Goal: Task Accomplishment & Management: Manage account settings

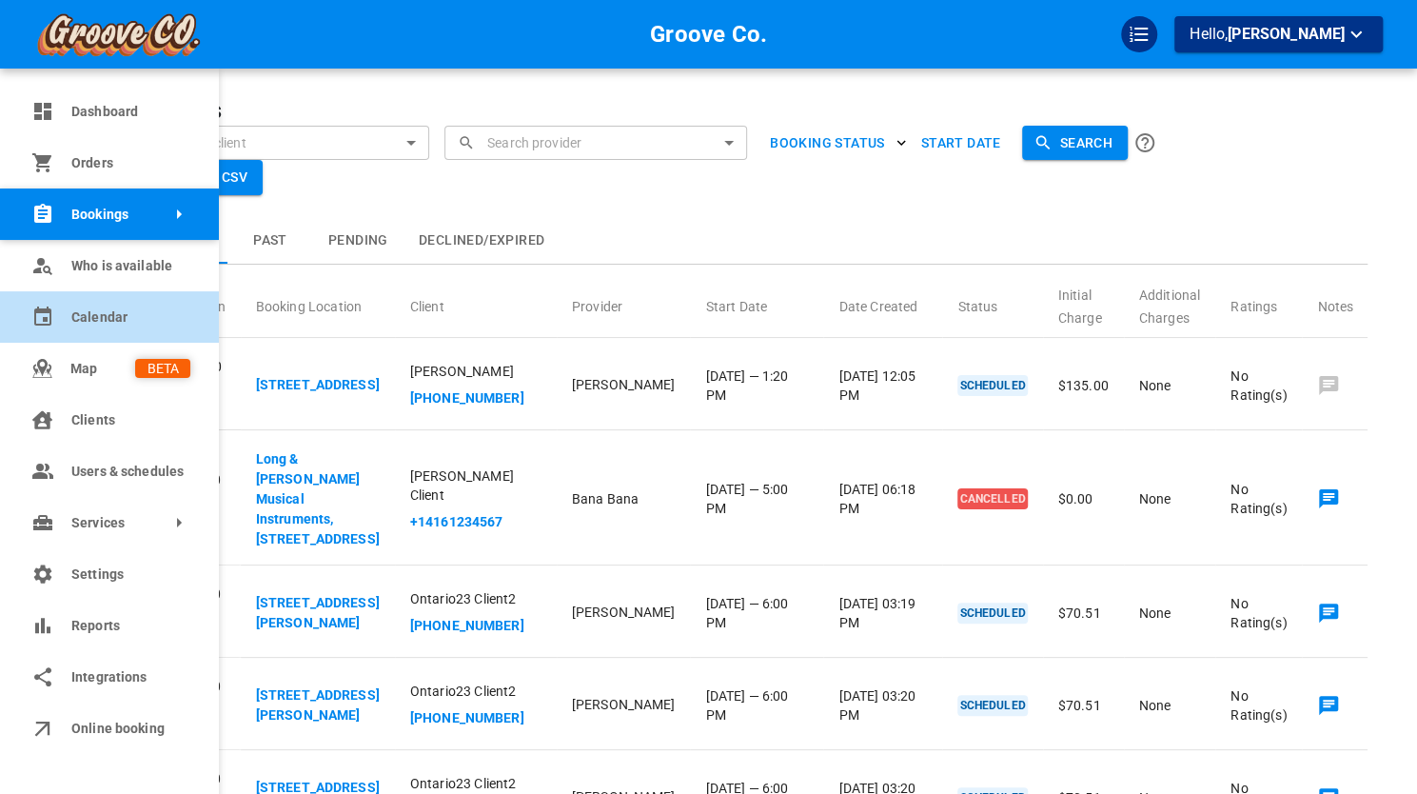
click at [52, 304] on link "Calendar" at bounding box center [109, 316] width 219 height 51
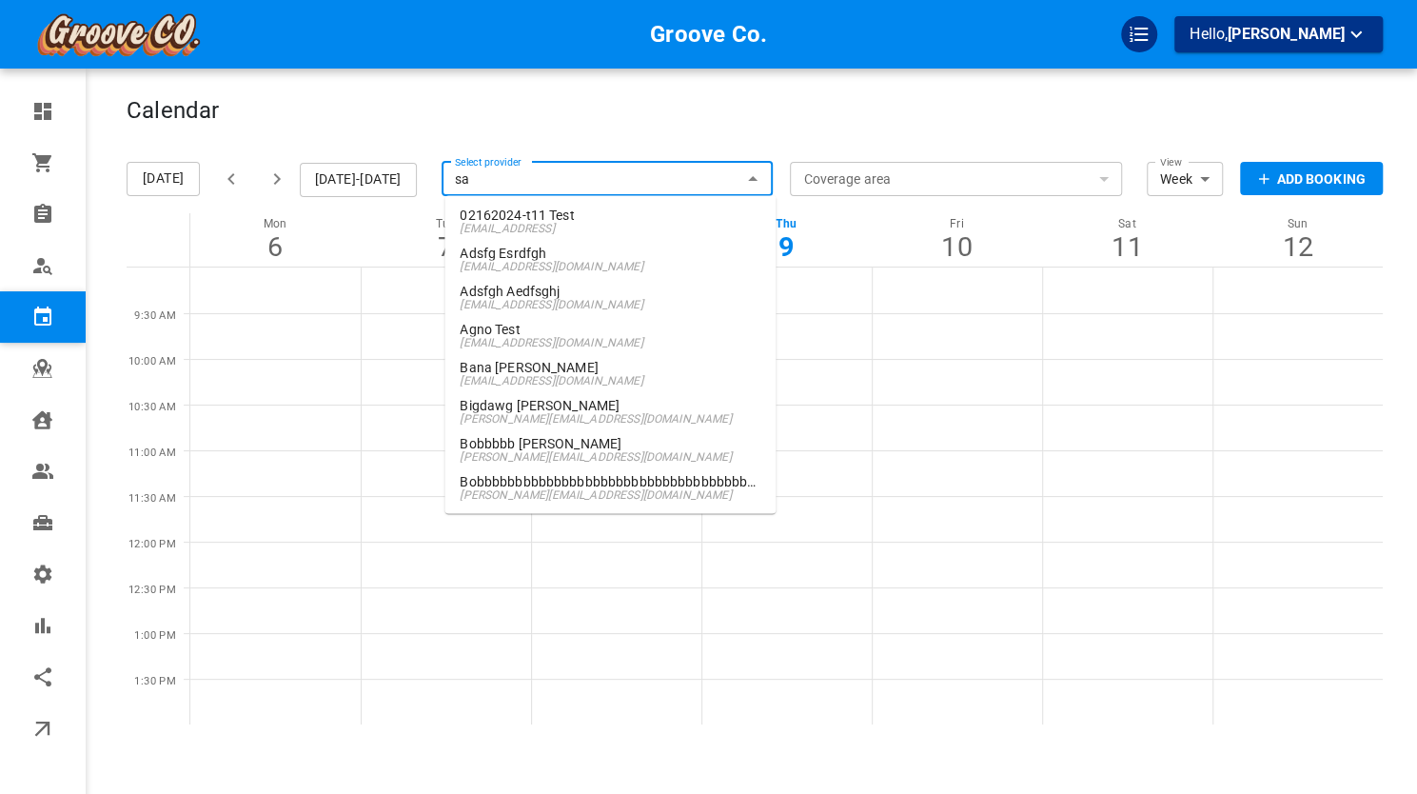
type input "[PERSON_NAME]"
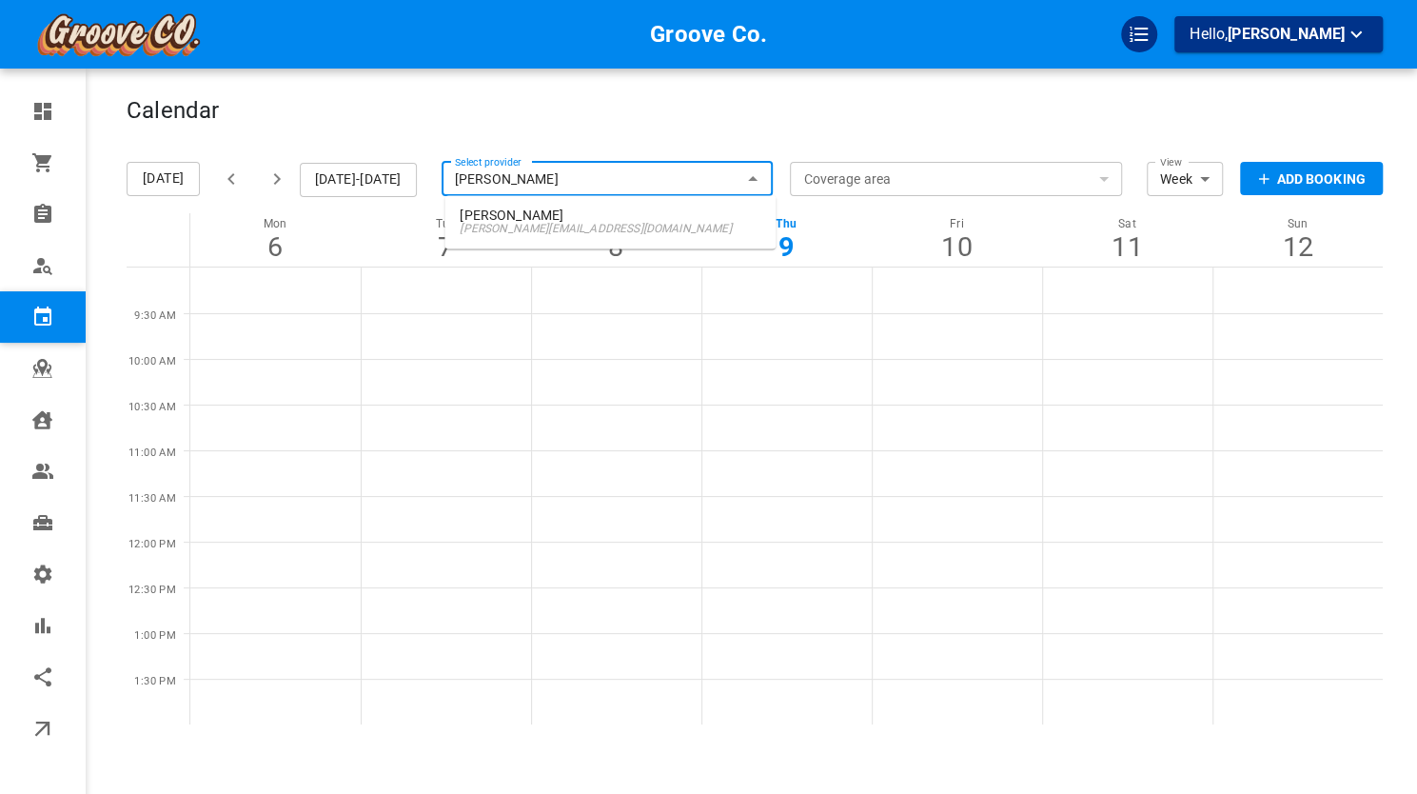
click at [551, 199] on ul "Sam Carter boris+provider@gomarketbox.com" at bounding box center [610, 221] width 331 height 53
click at [542, 227] on span "[PERSON_NAME][EMAIL_ADDRESS][DOMAIN_NAME]" at bounding box center [610, 228] width 301 height 13
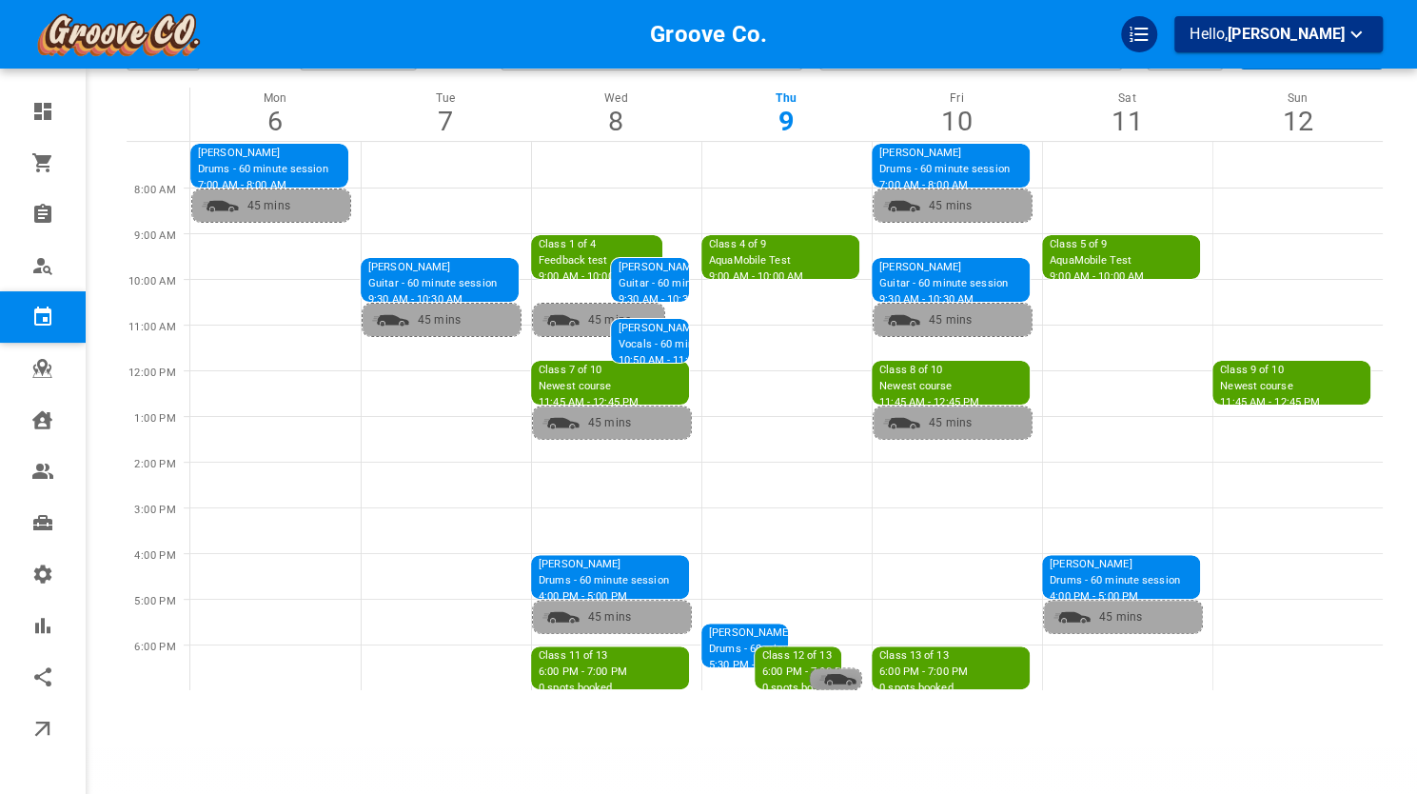
scroll to position [123, 0]
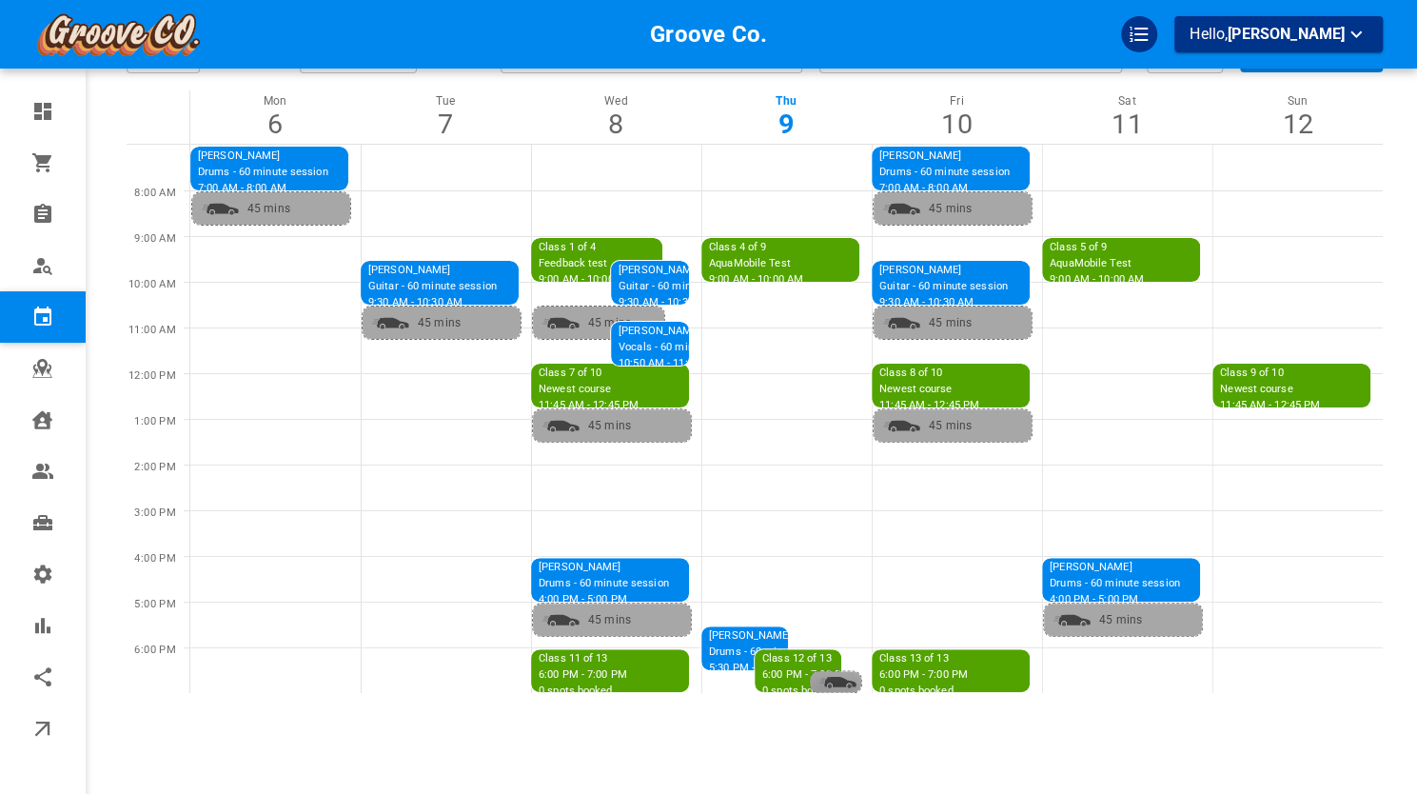
click at [956, 395] on p "Newest course" at bounding box center [930, 390] width 100 height 16
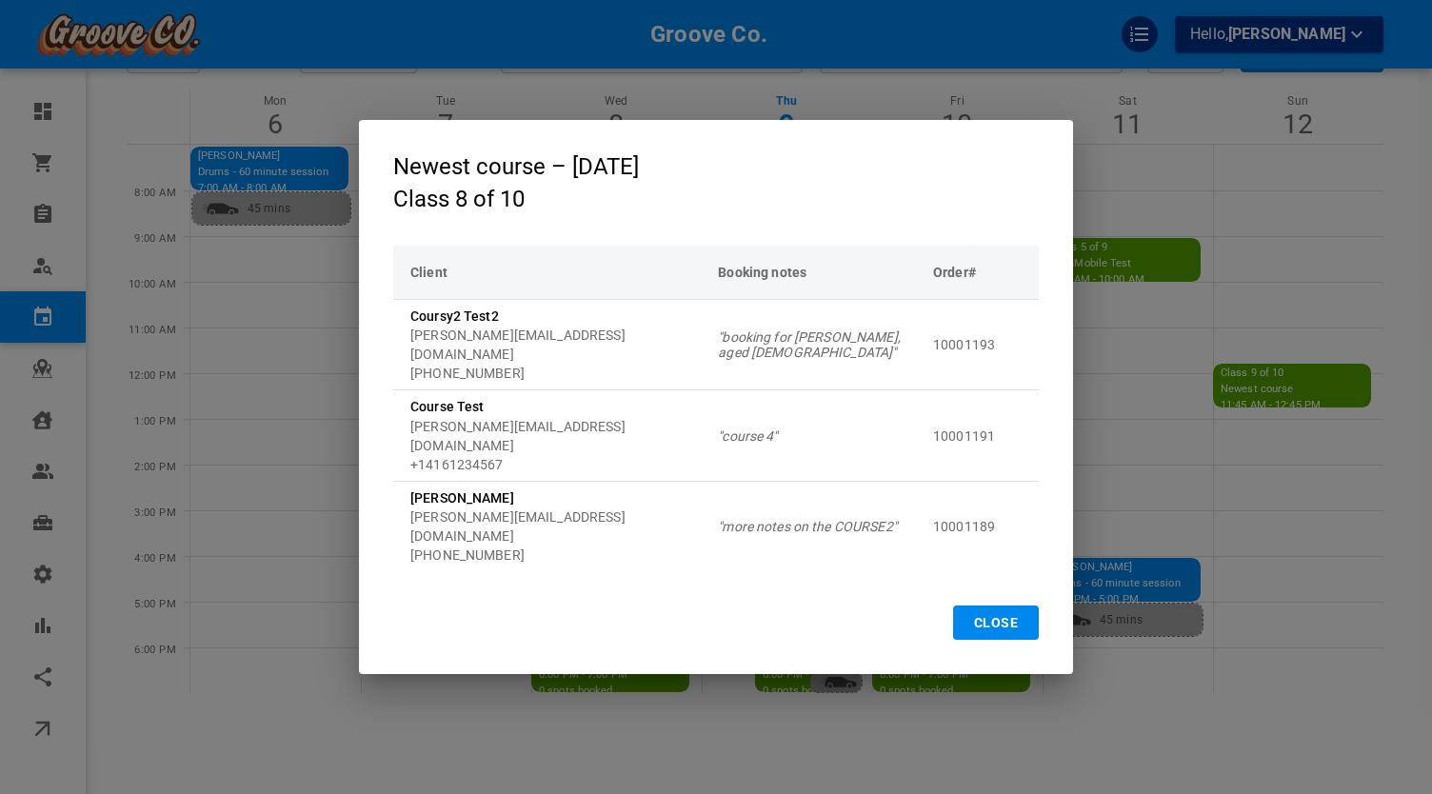
click at [979, 605] on button "Close" at bounding box center [996, 622] width 86 height 34
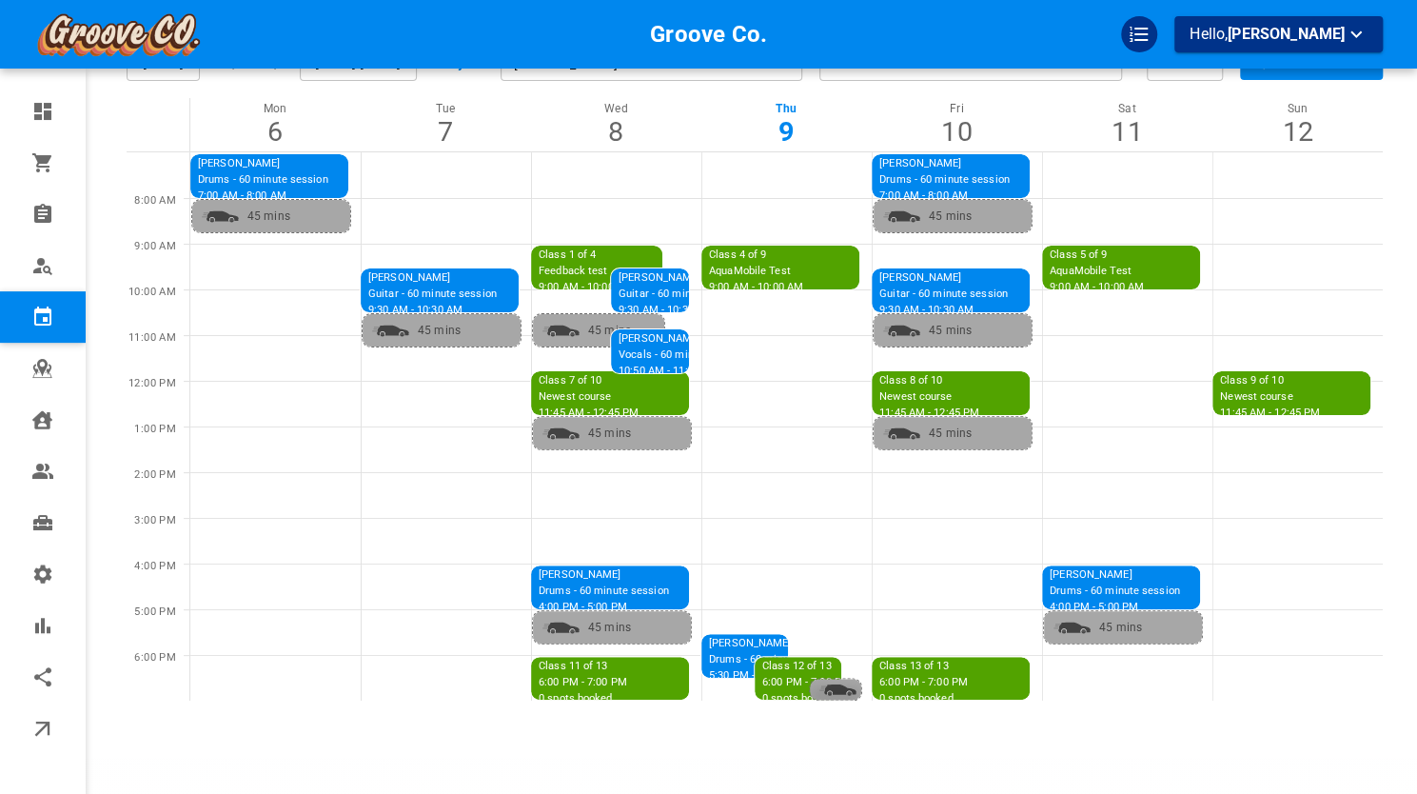
scroll to position [0, 0]
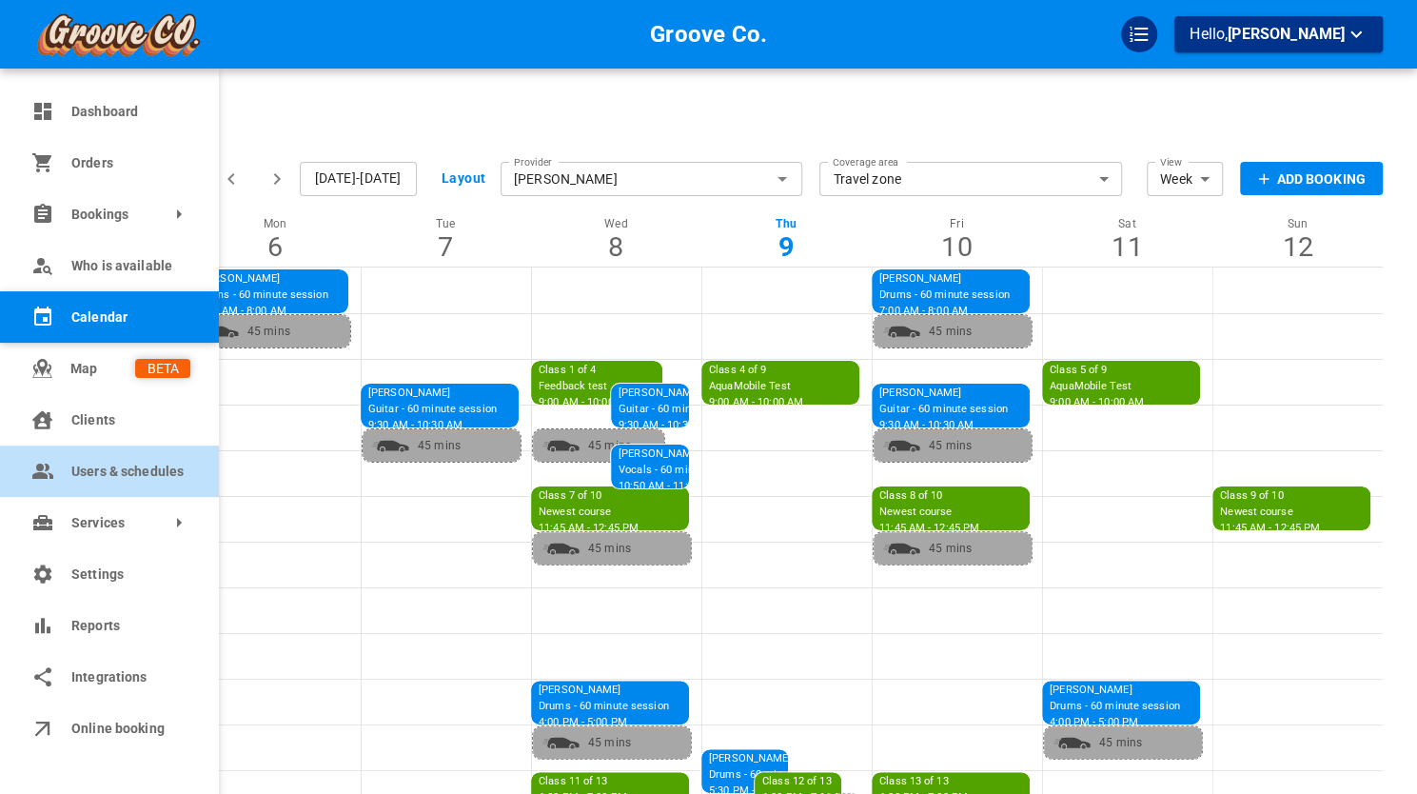
click at [107, 478] on span "Users & schedules" at bounding box center [130, 472] width 119 height 20
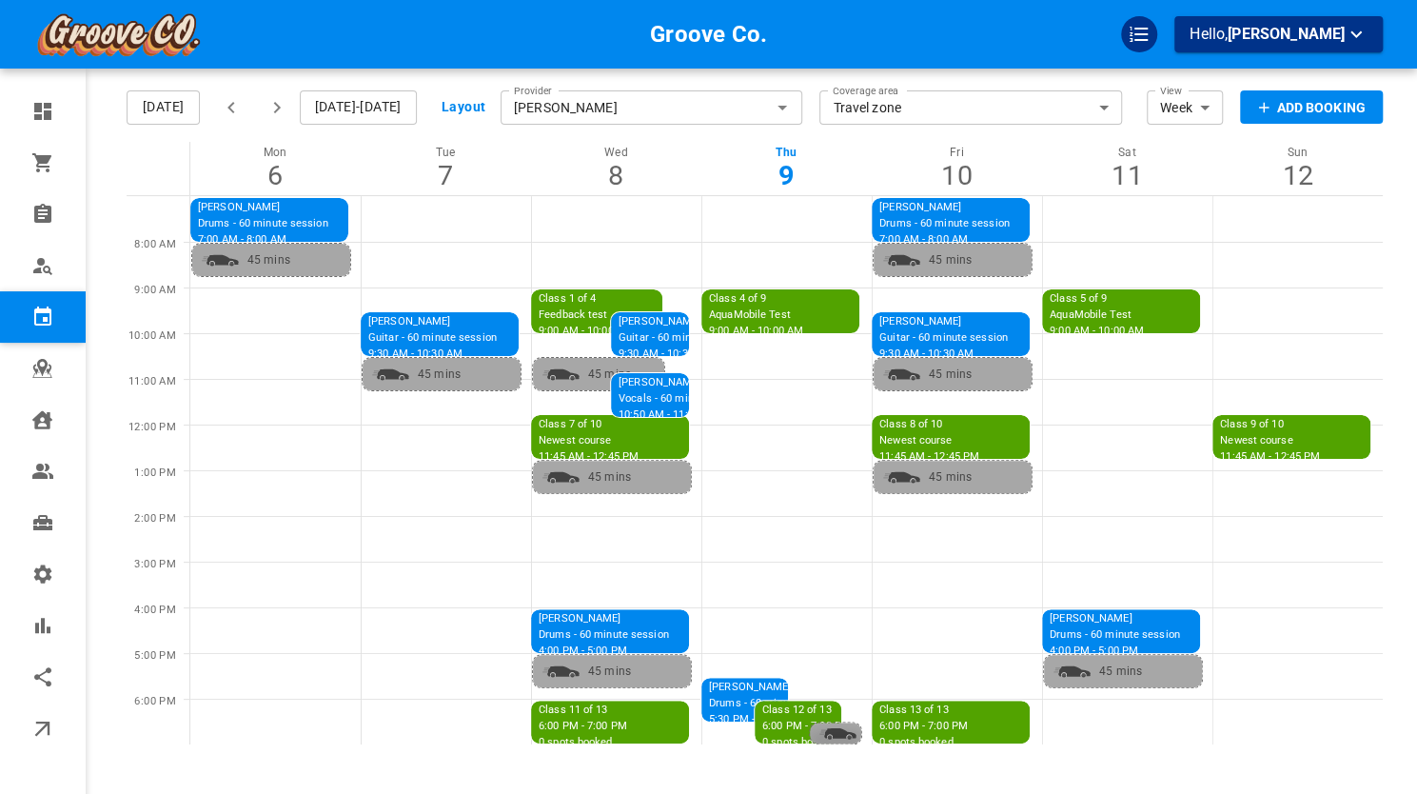
scroll to position [69, 0]
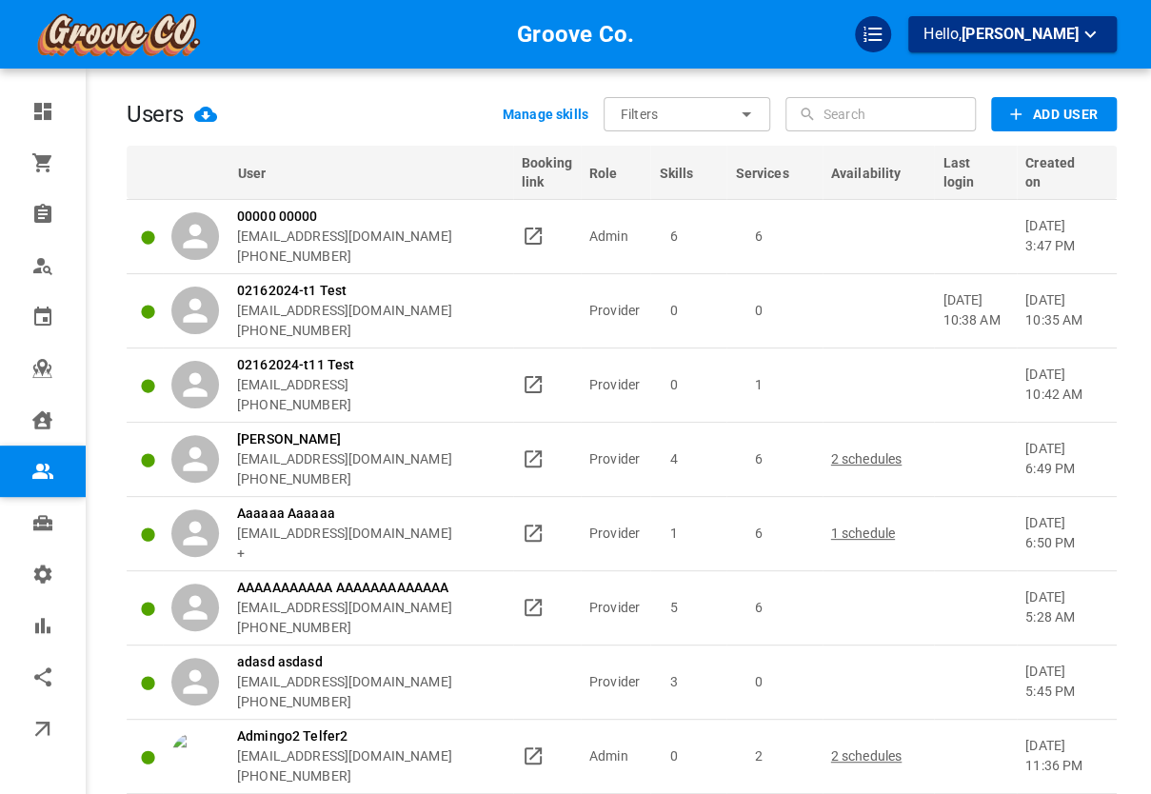
click at [875, 110] on input "text" at bounding box center [897, 114] width 148 height 34
click at [862, 113] on input "[PERSON_NAME]" at bounding box center [879, 114] width 113 height 34
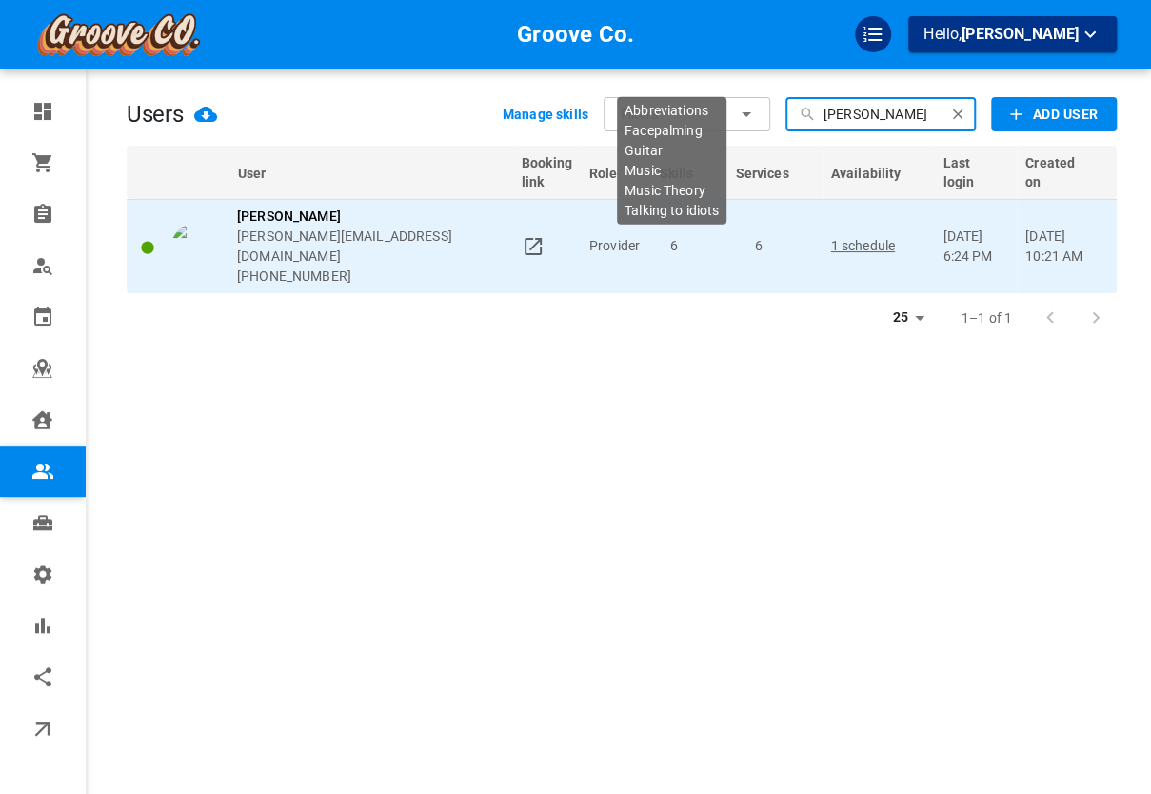
type input "[PERSON_NAME]"
click at [705, 241] on td "6" at bounding box center [688, 246] width 76 height 94
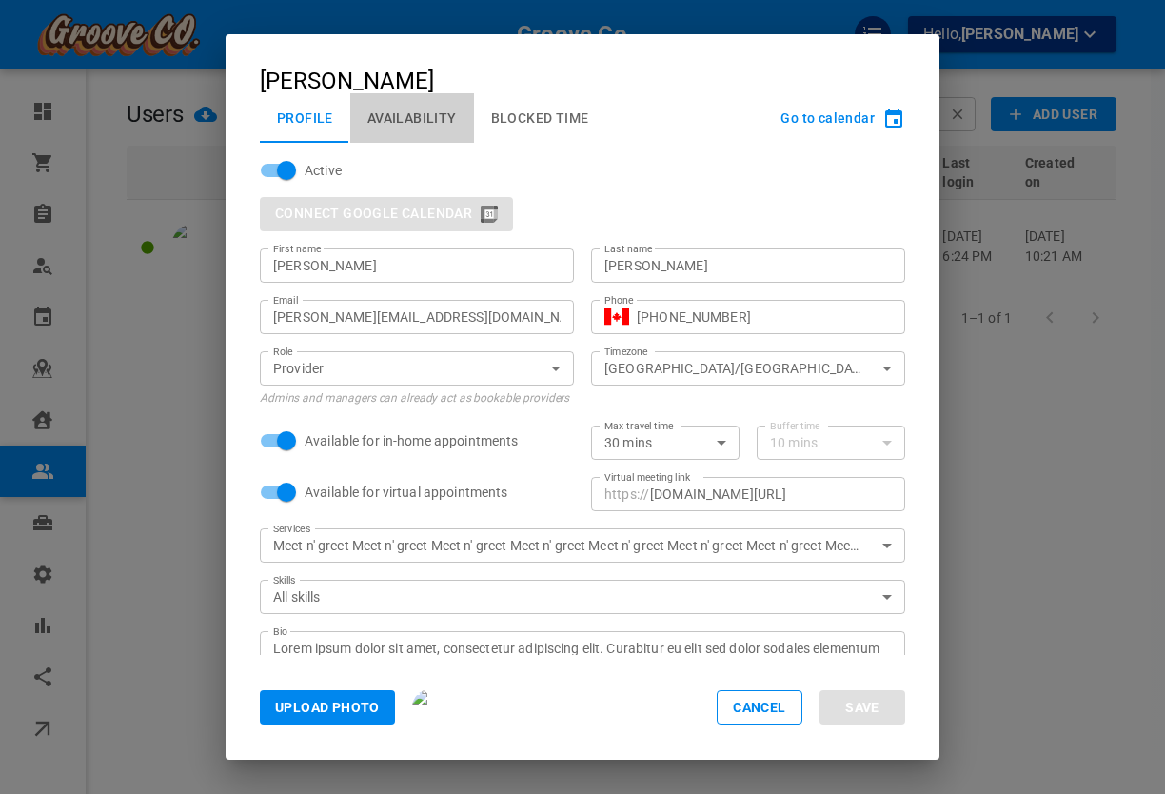
click at [425, 127] on button "Availability" at bounding box center [412, 118] width 124 height 50
